Goal: Task Accomplishment & Management: Use online tool/utility

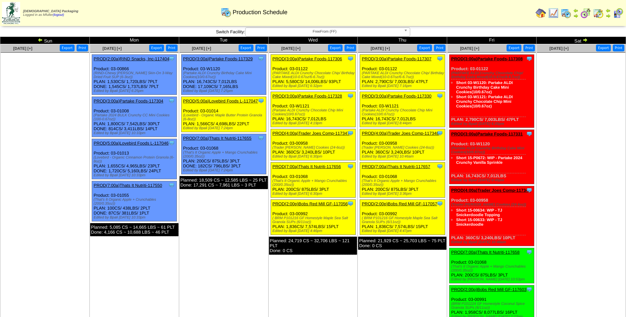
click at [406, 59] on link "PROD(3:00a)Partake Foods-117307" at bounding box center [397, 58] width 70 height 5
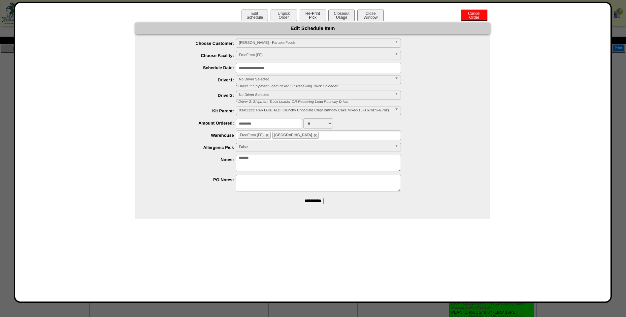
click at [311, 13] on button "Re-Print Pick" at bounding box center [313, 16] width 26 height 12
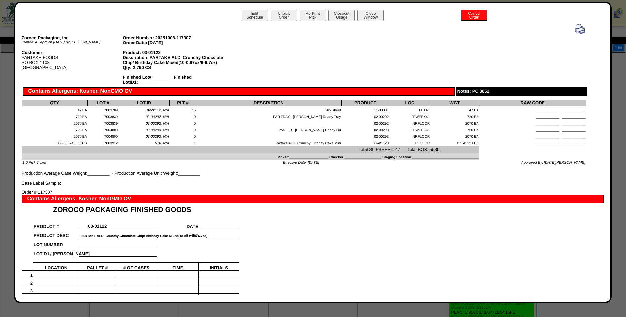
click at [578, 33] on img at bounding box center [580, 29] width 11 height 11
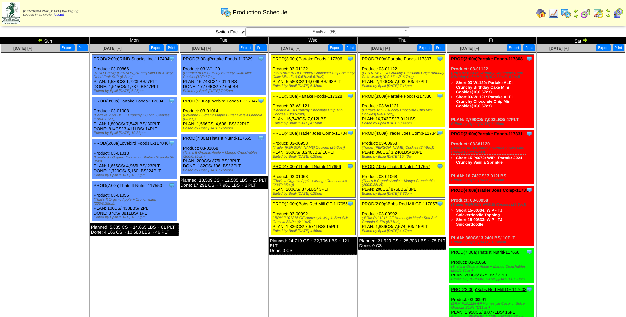
click at [395, 96] on link "PROD(3:00a)Partake Foods-117330" at bounding box center [397, 96] width 70 height 5
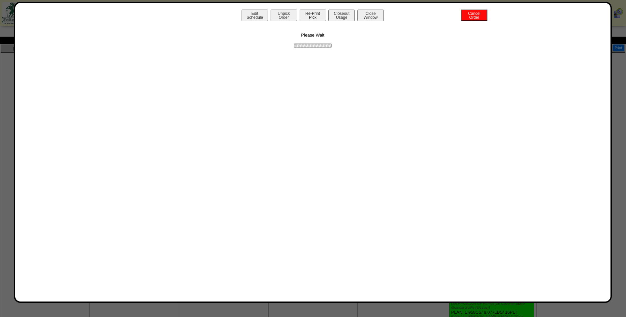
click at [310, 19] on button "Re-Print Pick" at bounding box center [313, 16] width 26 height 12
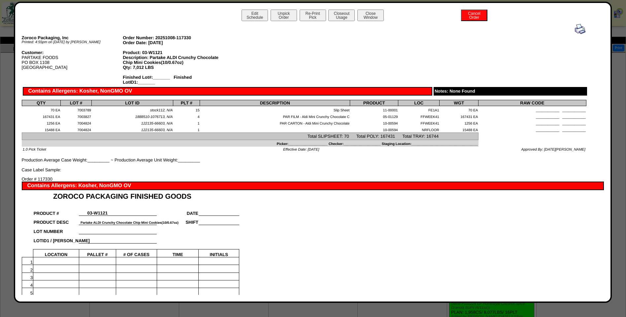
click at [575, 30] on img at bounding box center [580, 29] width 11 height 11
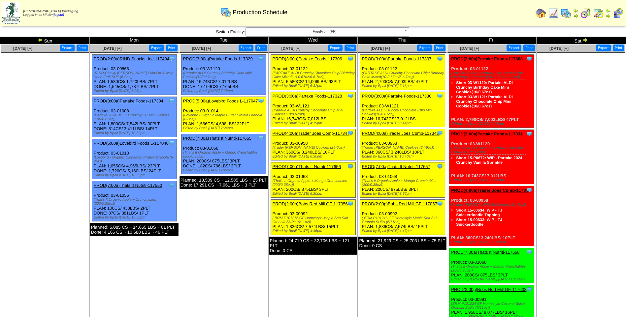
click at [395, 134] on link "PROD(4:00a)Trader Joes Comp-117348" at bounding box center [400, 133] width 77 height 5
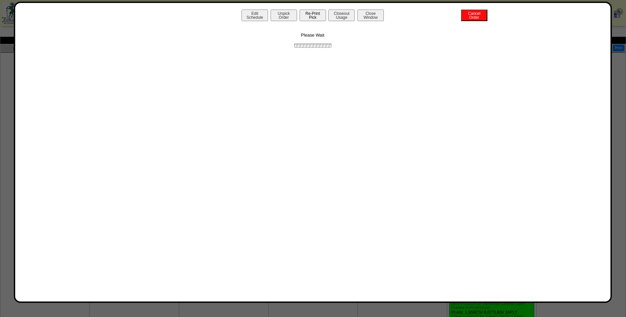
click at [312, 15] on button "Re-Print Pick" at bounding box center [313, 16] width 26 height 12
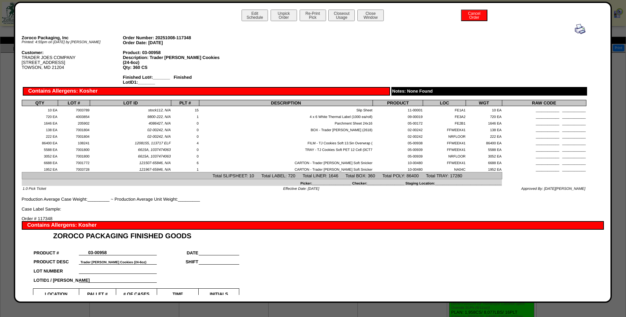
click at [575, 26] on img at bounding box center [580, 29] width 11 height 11
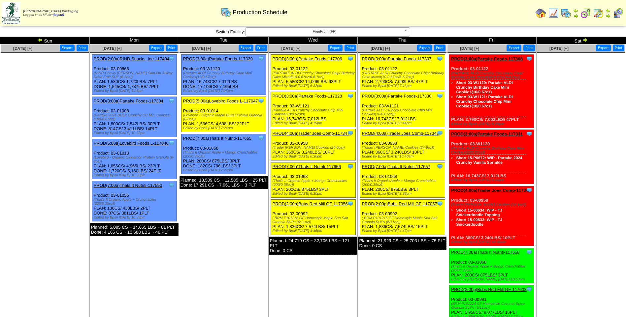
click at [404, 167] on link "PROD(7:00a)Thats It Nutriti-117657" at bounding box center [396, 166] width 68 height 5
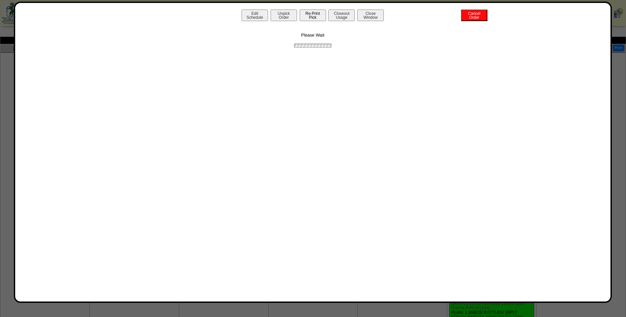
click at [317, 17] on button "Re-Print Pick" at bounding box center [313, 16] width 26 height 12
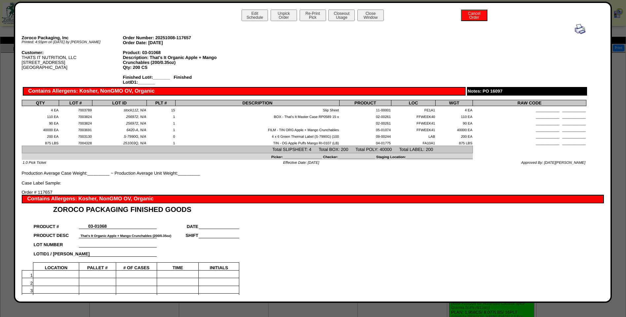
click at [575, 27] on img at bounding box center [580, 29] width 11 height 11
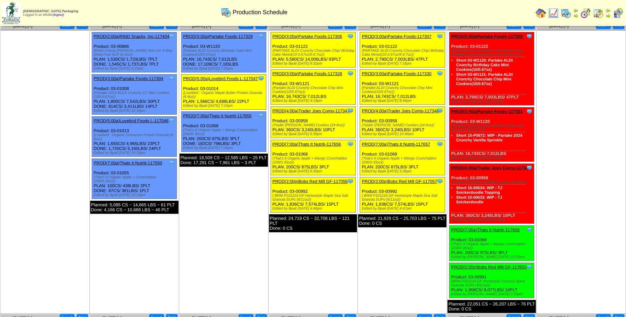
scroll to position [33, 0]
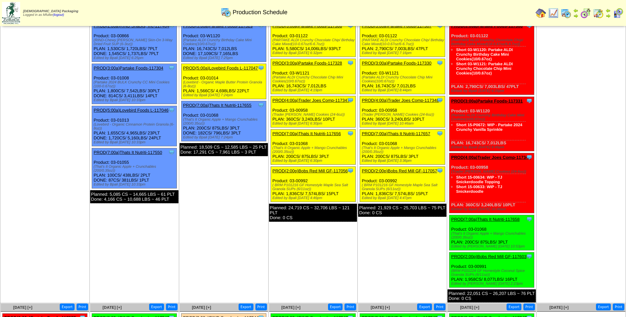
click at [405, 172] on link "PROD(2:00p)Bobs Red Mill GF-117057" at bounding box center [399, 171] width 75 height 5
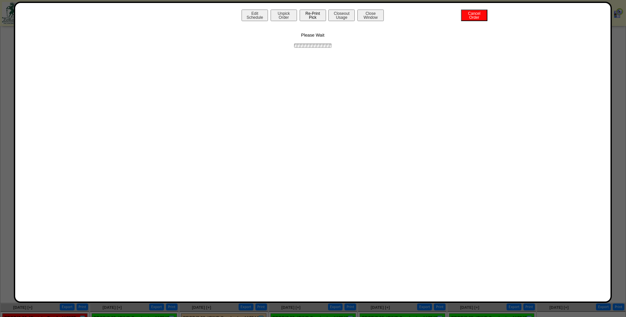
click at [324, 16] on button "Re-Print Pick" at bounding box center [313, 16] width 26 height 12
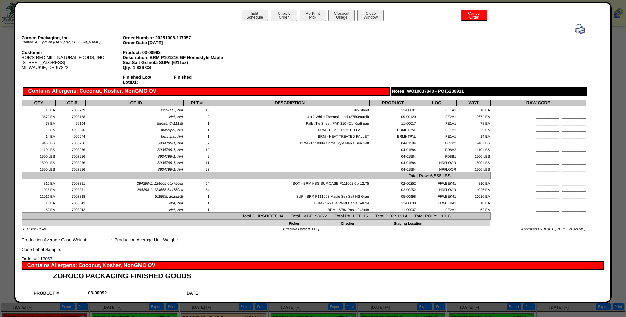
click at [575, 29] on img at bounding box center [580, 29] width 11 height 11
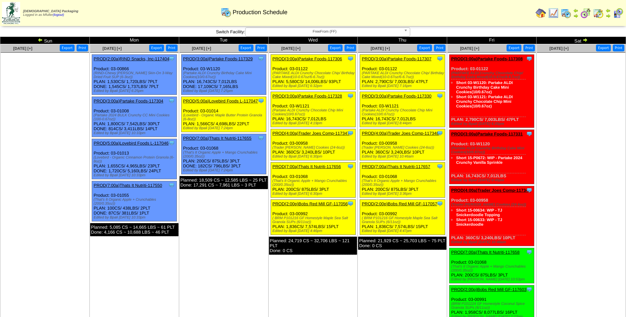
click at [397, 58] on link "PROD(3:00a)Partake Foods-117307" at bounding box center [397, 58] width 70 height 5
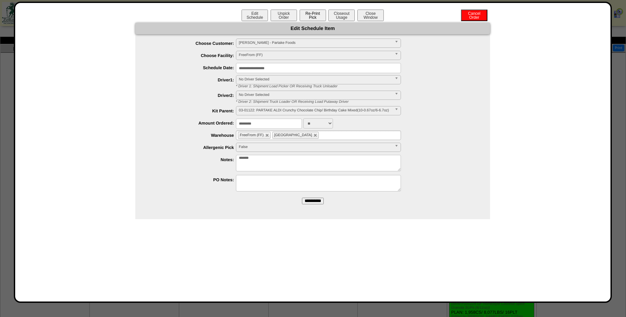
click at [314, 14] on button "Re-Print Pick" at bounding box center [313, 16] width 26 height 12
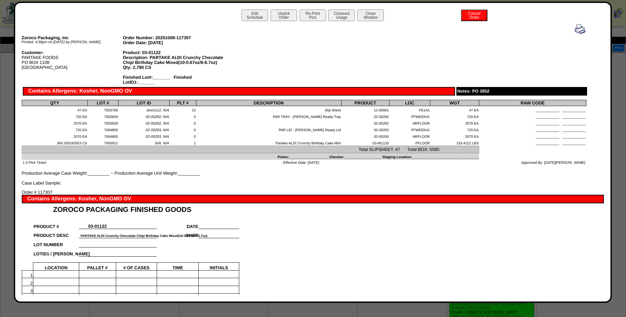
click at [575, 27] on img at bounding box center [580, 29] width 11 height 11
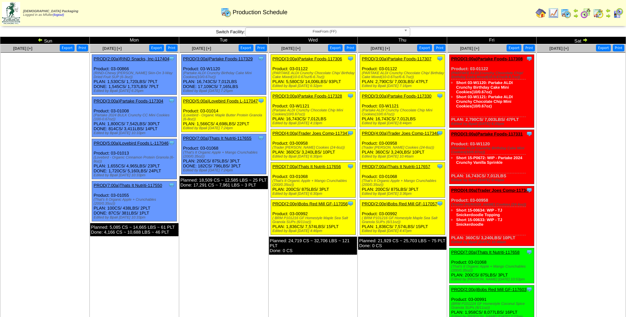
click at [402, 97] on link "PROD(3:00a)Partake Foods-117330" at bounding box center [397, 96] width 70 height 5
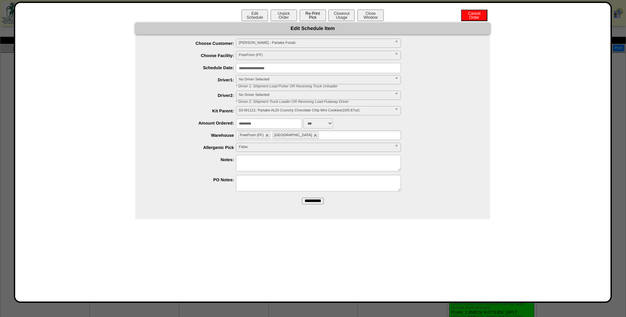
click at [314, 18] on button "Re-Print Pick" at bounding box center [313, 16] width 26 height 12
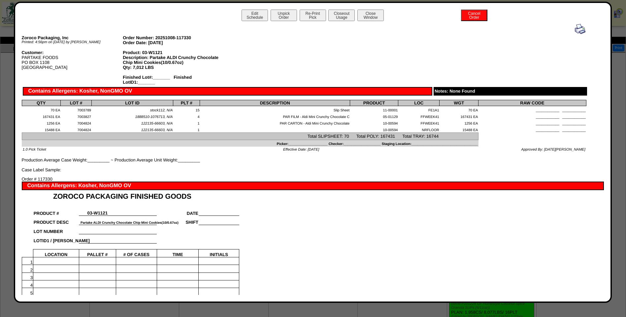
click at [575, 27] on img at bounding box center [580, 29] width 11 height 11
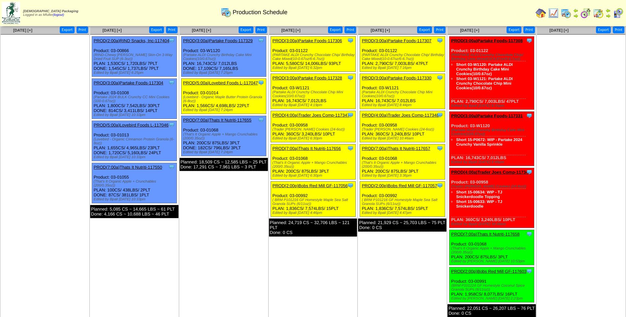
scroll to position [33, 0]
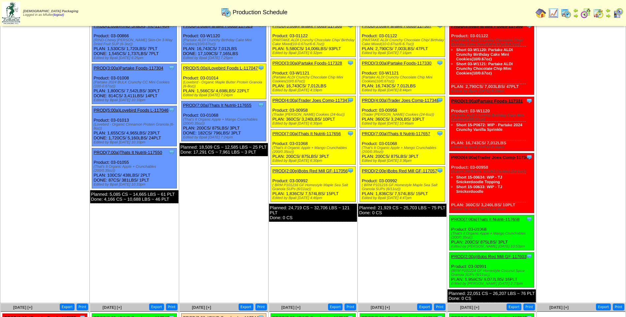
click at [401, 100] on link "PROD(4:00a)Trader Joes Comp-117348" at bounding box center [400, 100] width 77 height 5
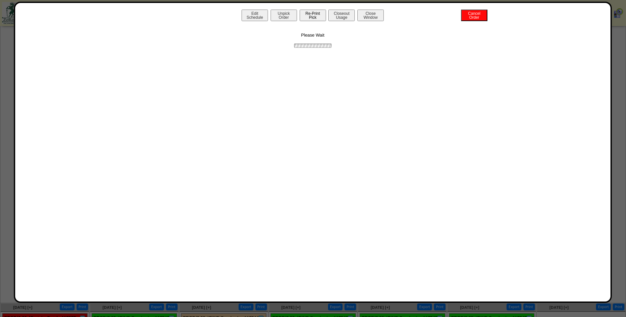
click at [308, 16] on button "Re-Print Pick" at bounding box center [313, 16] width 26 height 12
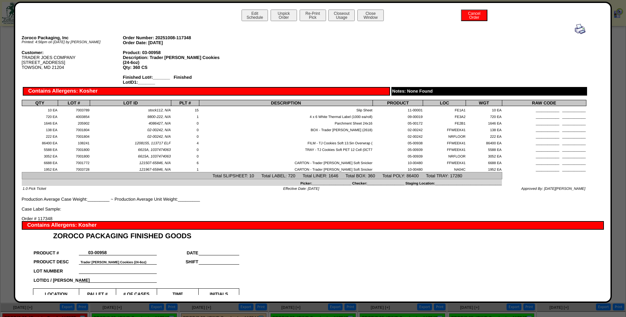
click at [575, 26] on img at bounding box center [580, 29] width 11 height 11
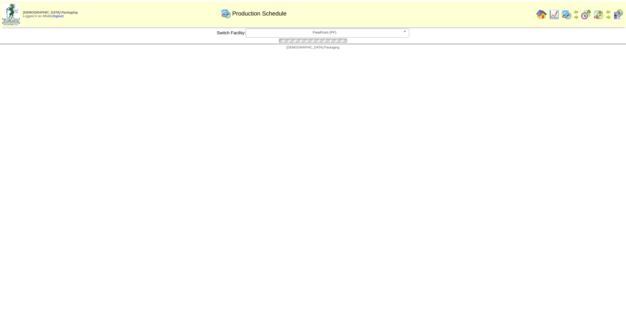
scroll to position [33, 0]
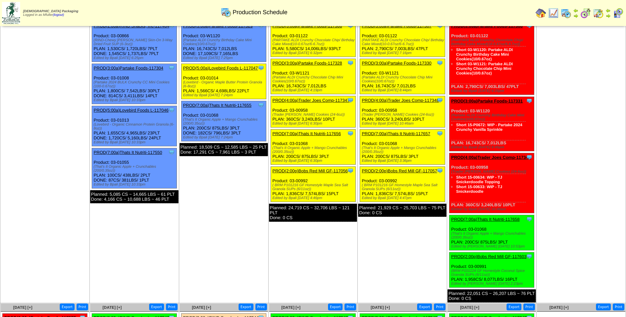
click at [391, 134] on link "PROD(7:00a)Thats It Nutriti-117657" at bounding box center [396, 133] width 68 height 5
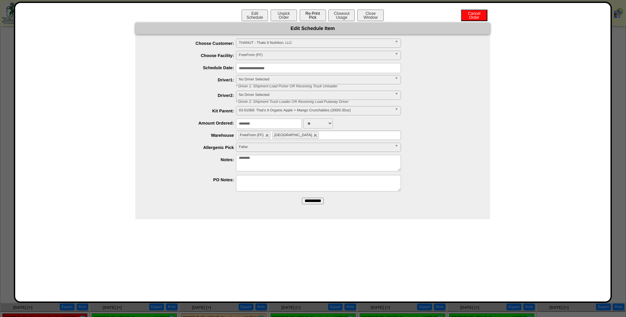
click at [310, 18] on button "Re-Print Pick" at bounding box center [313, 16] width 26 height 12
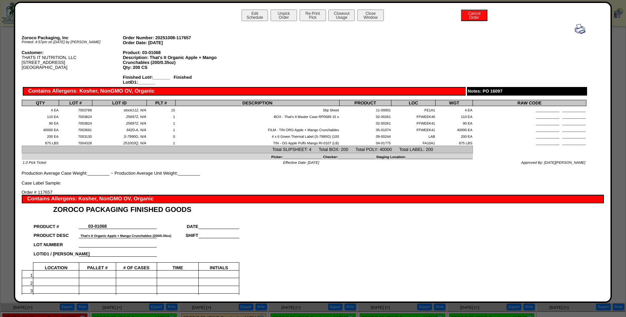
click at [575, 30] on img at bounding box center [580, 29] width 11 height 11
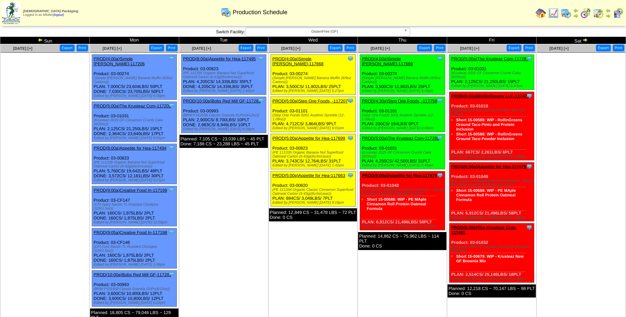
click at [335, 29] on span "GlutenFree (GF)" at bounding box center [324, 32] width 153 height 8
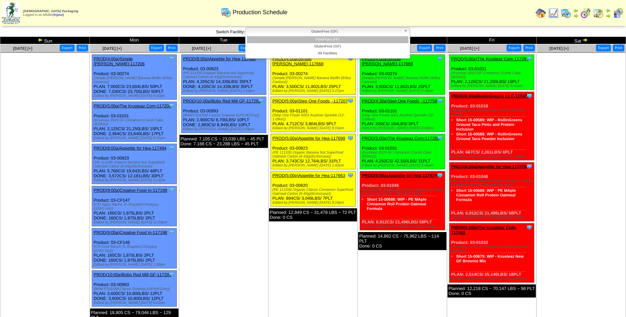
click at [341, 38] on li "FreeFrom (FF)" at bounding box center [328, 39] width 162 height 7
